Goal: Task Accomplishment & Management: Use online tool/utility

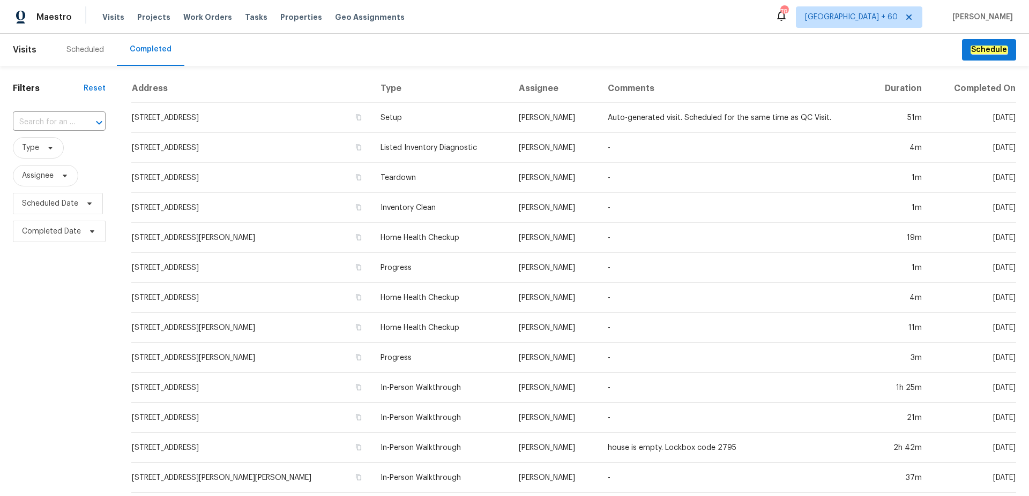
click at [69, 113] on div "​" at bounding box center [59, 122] width 93 height 23
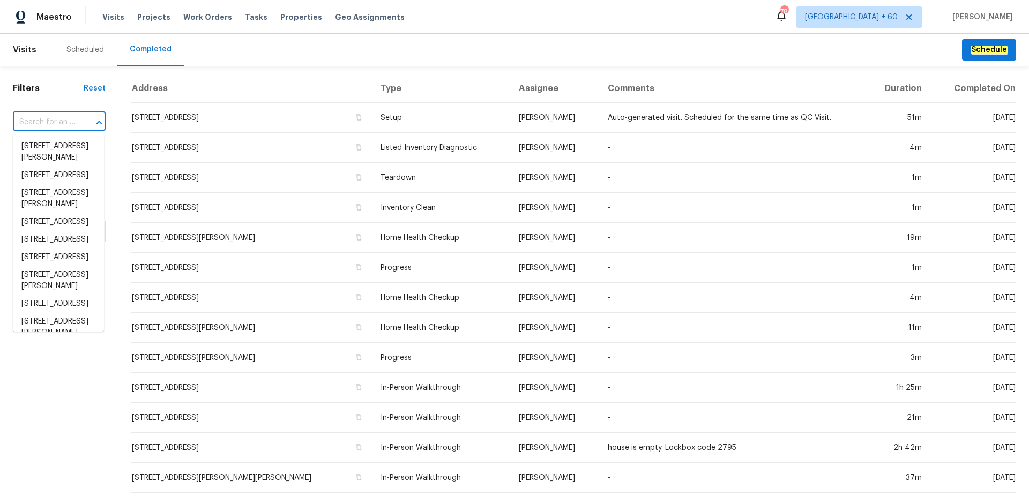
click at [68, 122] on input "text" at bounding box center [44, 122] width 63 height 17
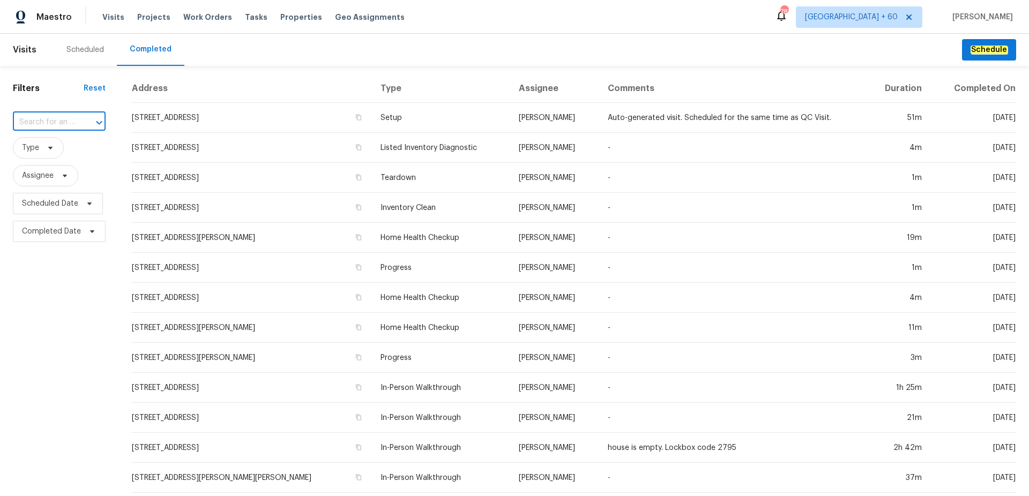
paste input "[STREET_ADDRESS]"
type input "[STREET_ADDRESS]"
click at [48, 150] on li "[STREET_ADDRESS]" at bounding box center [58, 147] width 91 height 18
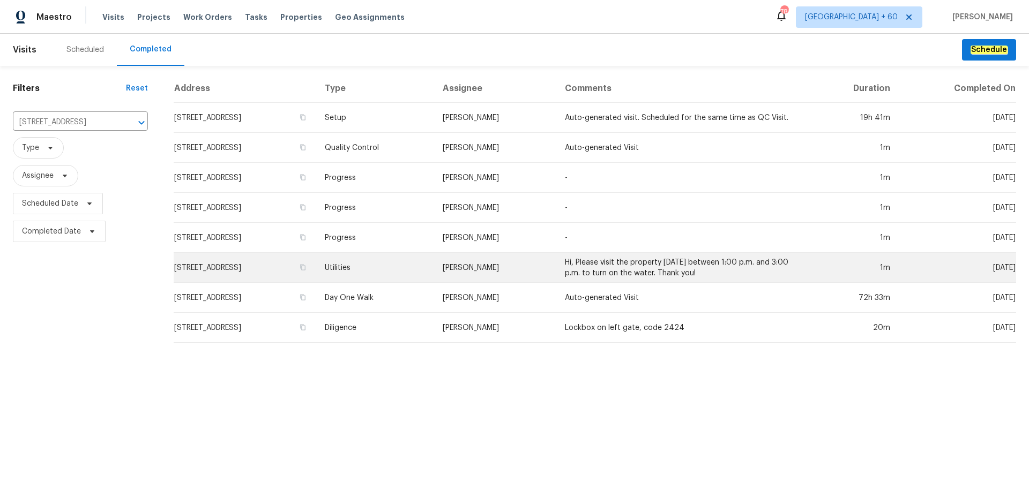
click at [407, 269] on td "Utilities" at bounding box center [375, 268] width 118 height 30
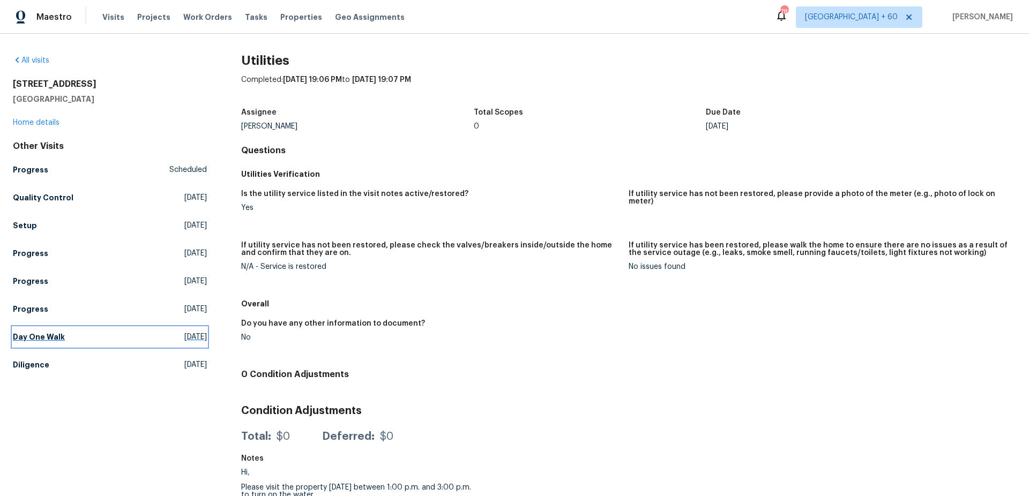
click at [44, 341] on h5 "Day One Walk" at bounding box center [39, 337] width 52 height 11
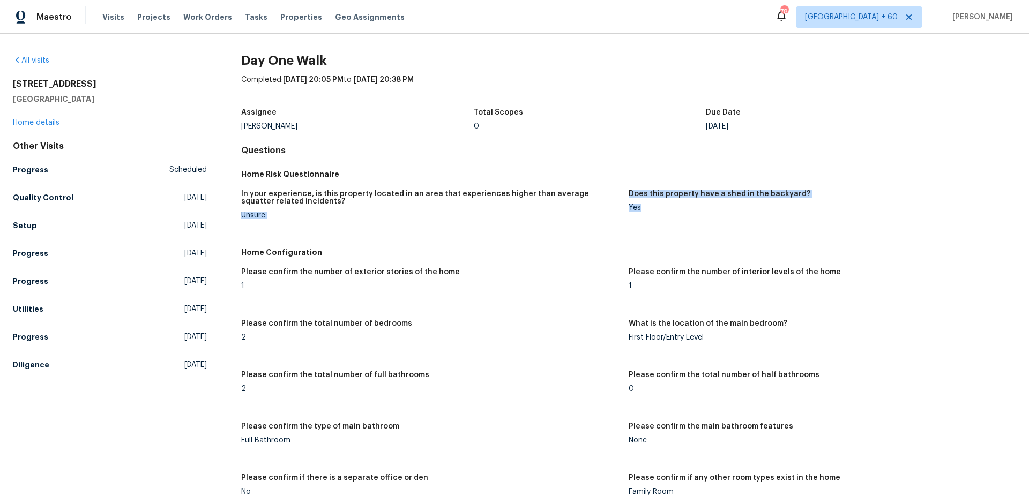
drag, startPoint x: 623, startPoint y: 208, endPoint x: 646, endPoint y: 206, distance: 23.6
click at [646, 206] on div "In your experience, is this property located in an area that experiences higher…" at bounding box center [628, 213] width 775 height 59
click at [646, 211] on div "Yes" at bounding box center [818, 208] width 379 height 8
drag, startPoint x: 625, startPoint y: 206, endPoint x: 643, endPoint y: 209, distance: 18.4
click at [642, 209] on div "Yes" at bounding box center [818, 208] width 379 height 8
